Goal: Task Accomplishment & Management: Use online tool/utility

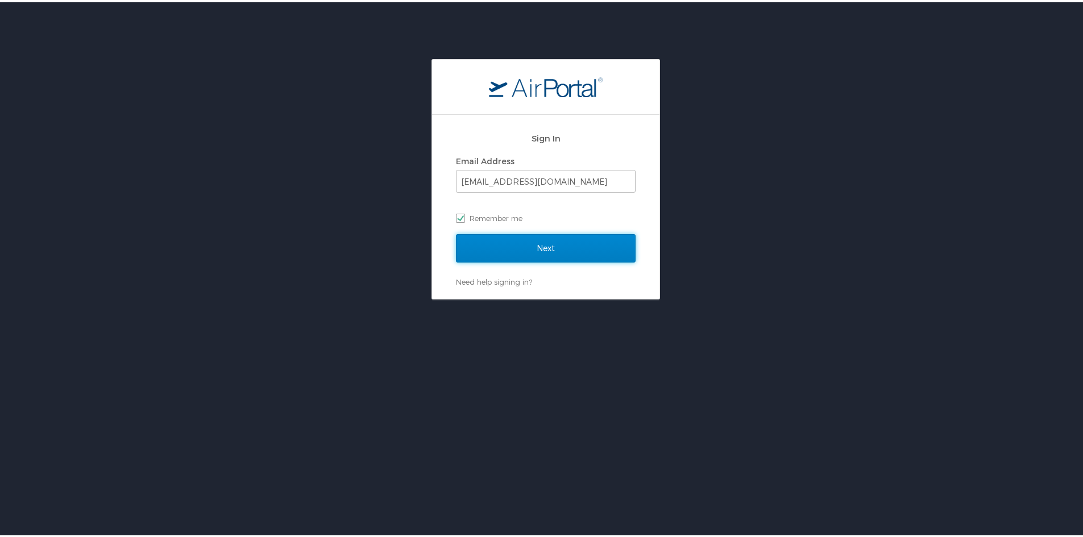
click at [502, 251] on input "Next" at bounding box center [546, 246] width 180 height 28
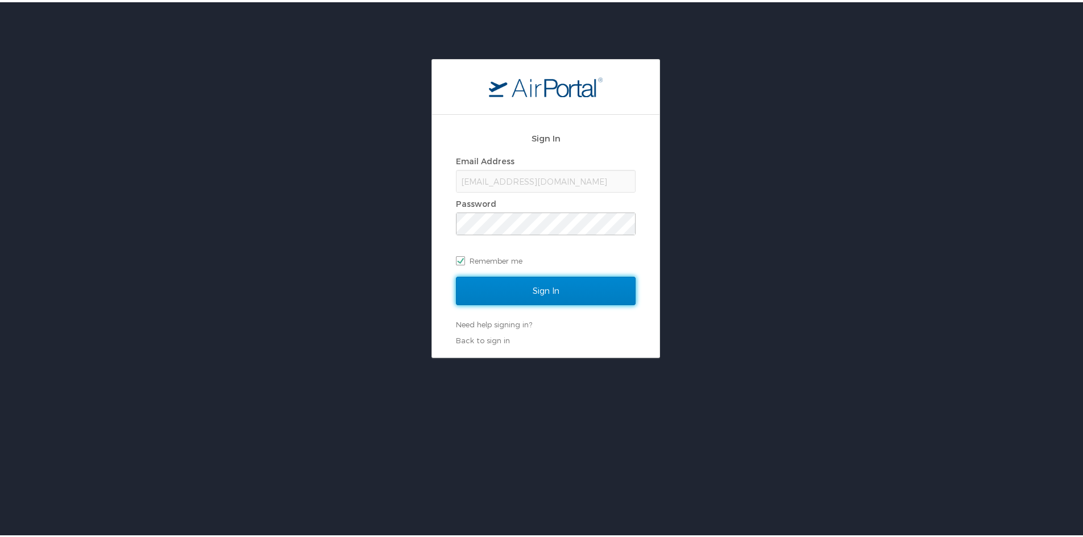
click at [519, 288] on input "Sign In" at bounding box center [546, 289] width 180 height 28
